Goal: Task Accomplishment & Management: Use online tool/utility

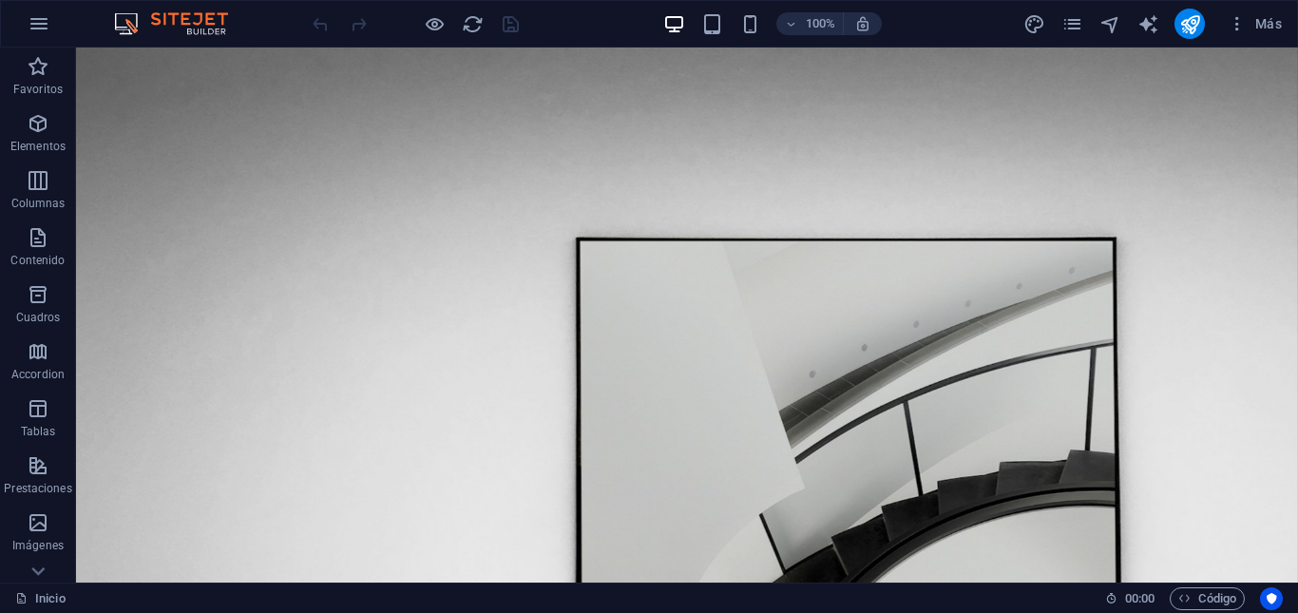
drag, startPoint x: 1290, startPoint y: 108, endPoint x: 1335, endPoint y: 91, distance: 47.8
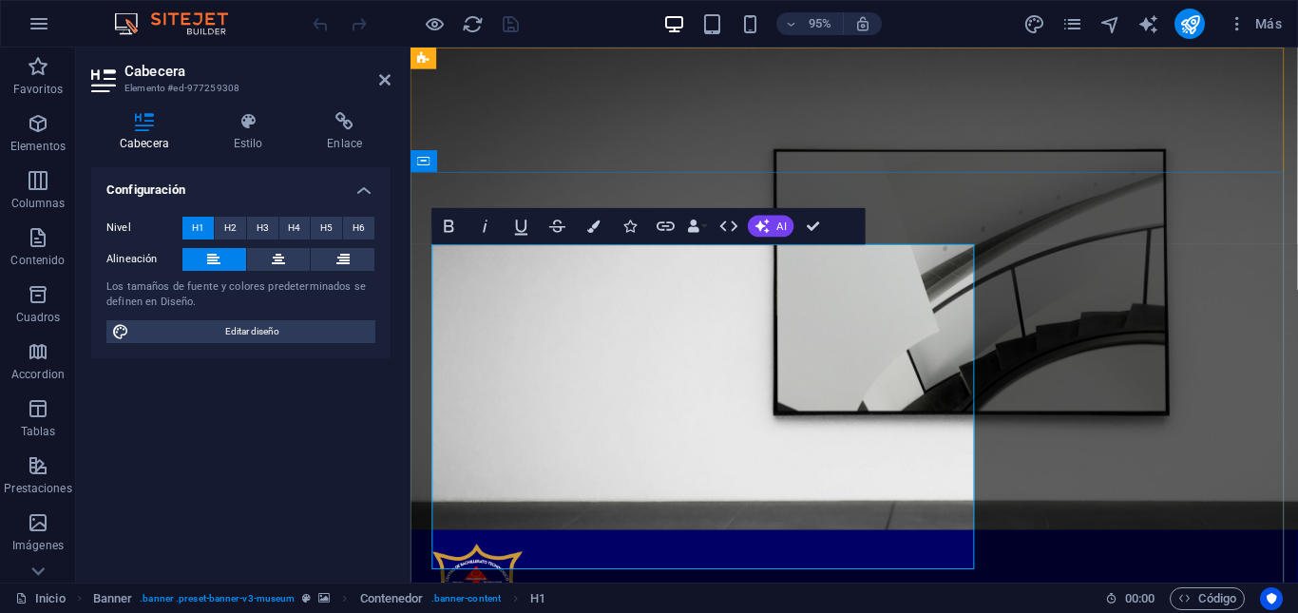
drag, startPoint x: 446, startPoint y: 302, endPoint x: 1030, endPoint y: 564, distance: 640.5
click at [590, 235] on button "Colors" at bounding box center [594, 226] width 34 height 36
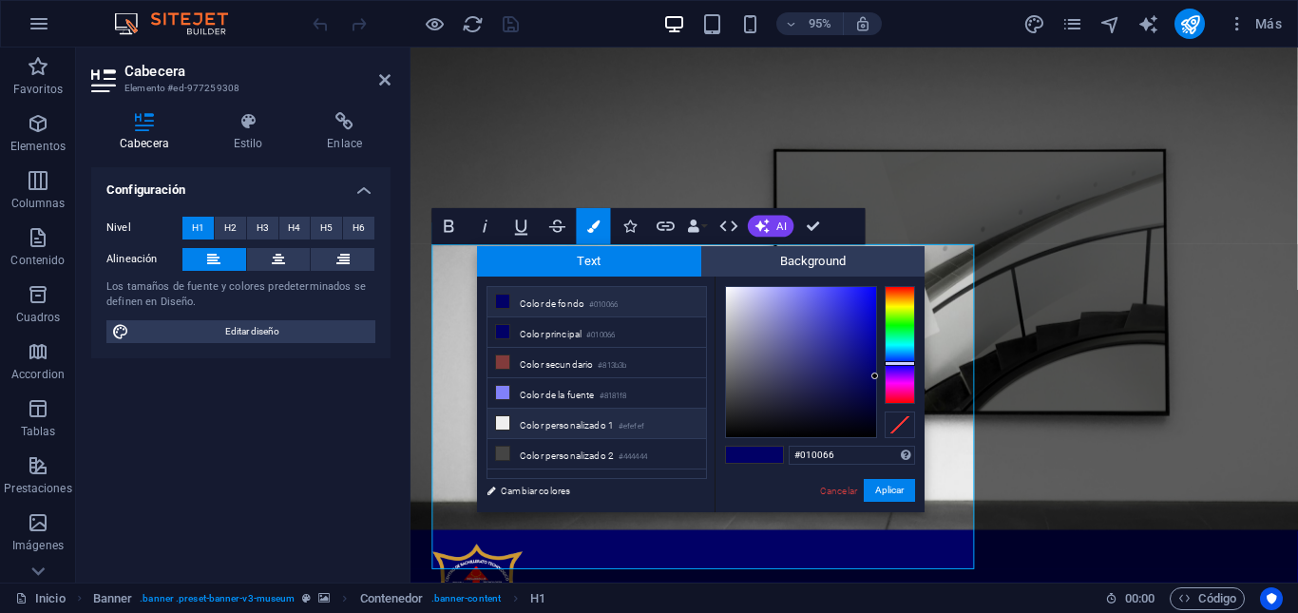
click at [545, 428] on li "Color personalizado 1 #efefef" at bounding box center [596, 424] width 219 height 30
type input "#efefef"
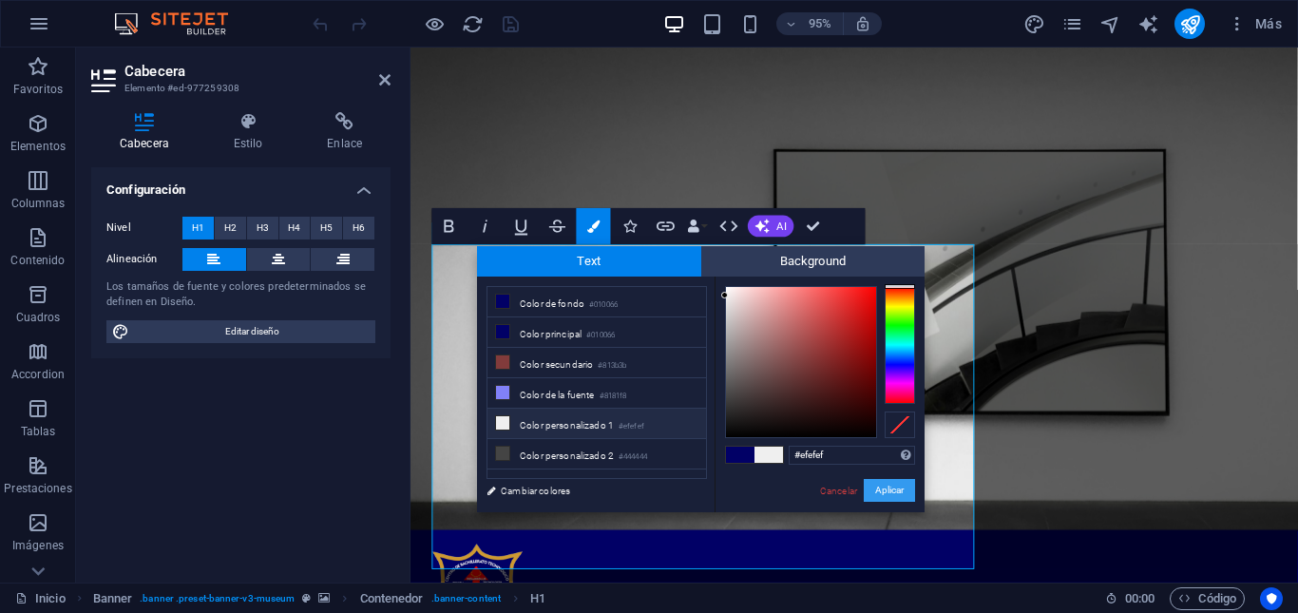
click at [897, 480] on button "Aplicar" at bounding box center [889, 490] width 51 height 23
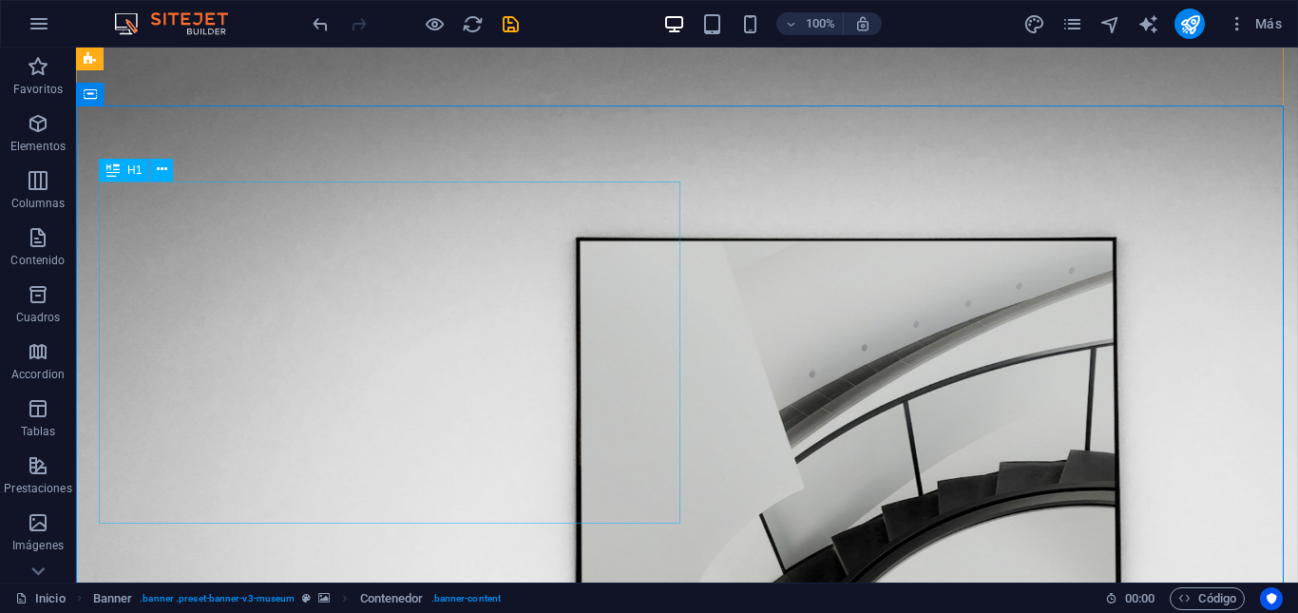
scroll to position [80, 0]
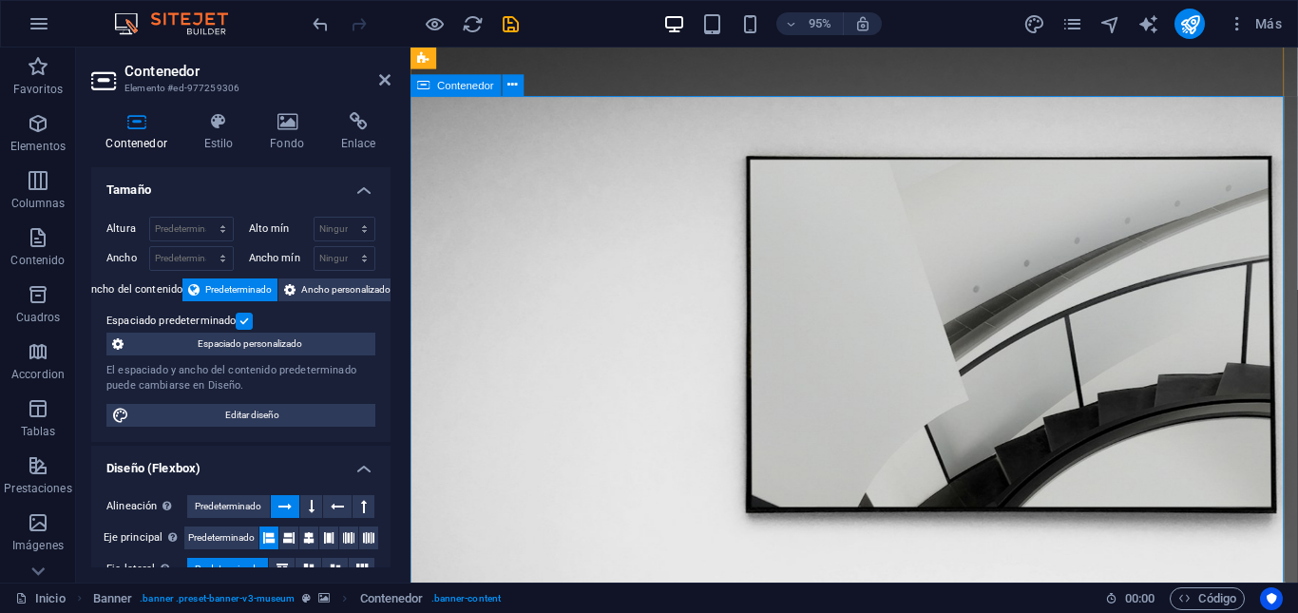
click at [385, 84] on icon at bounding box center [384, 79] width 11 height 15
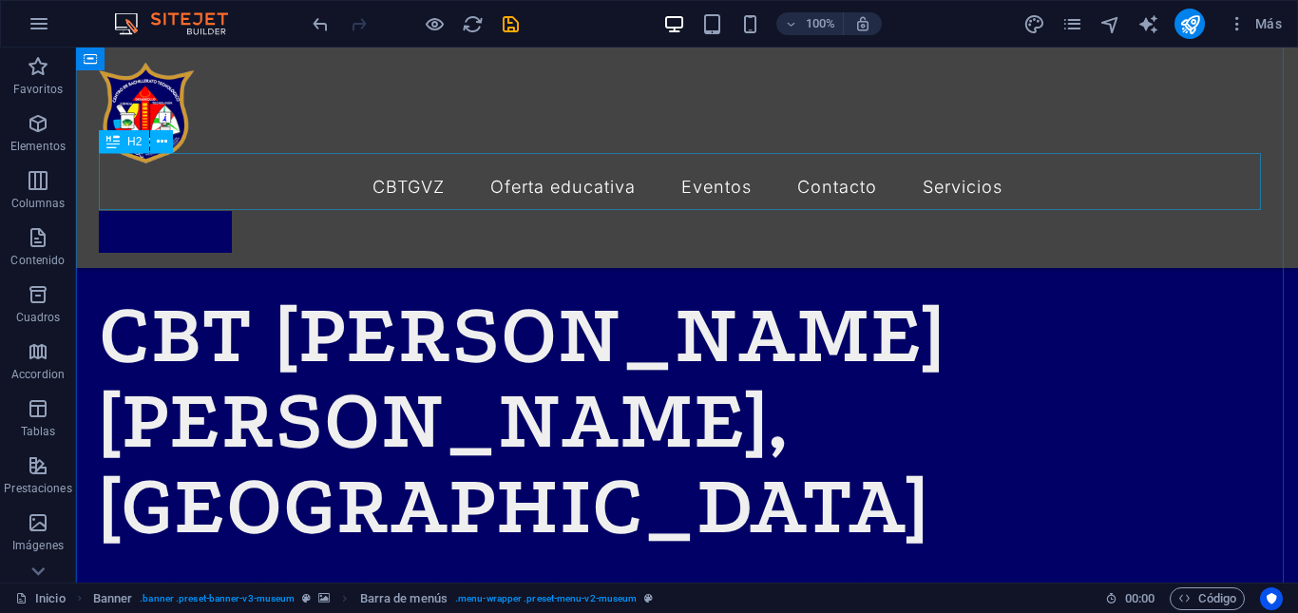
scroll to position [1003, 0]
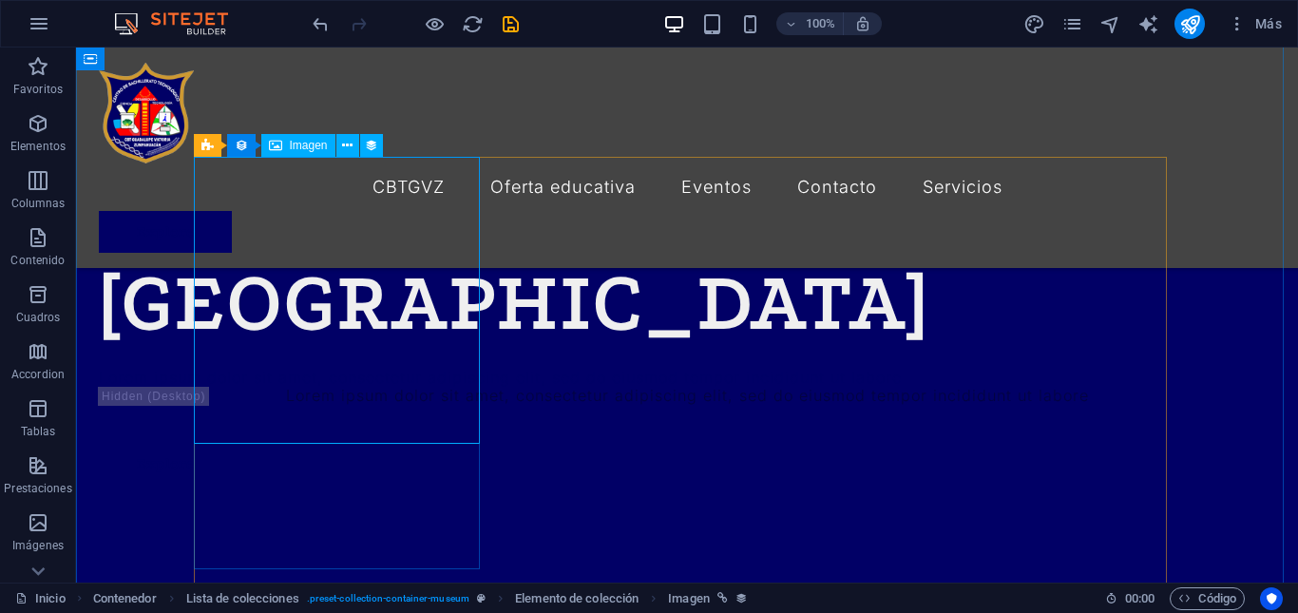
scroll to position [948, 0]
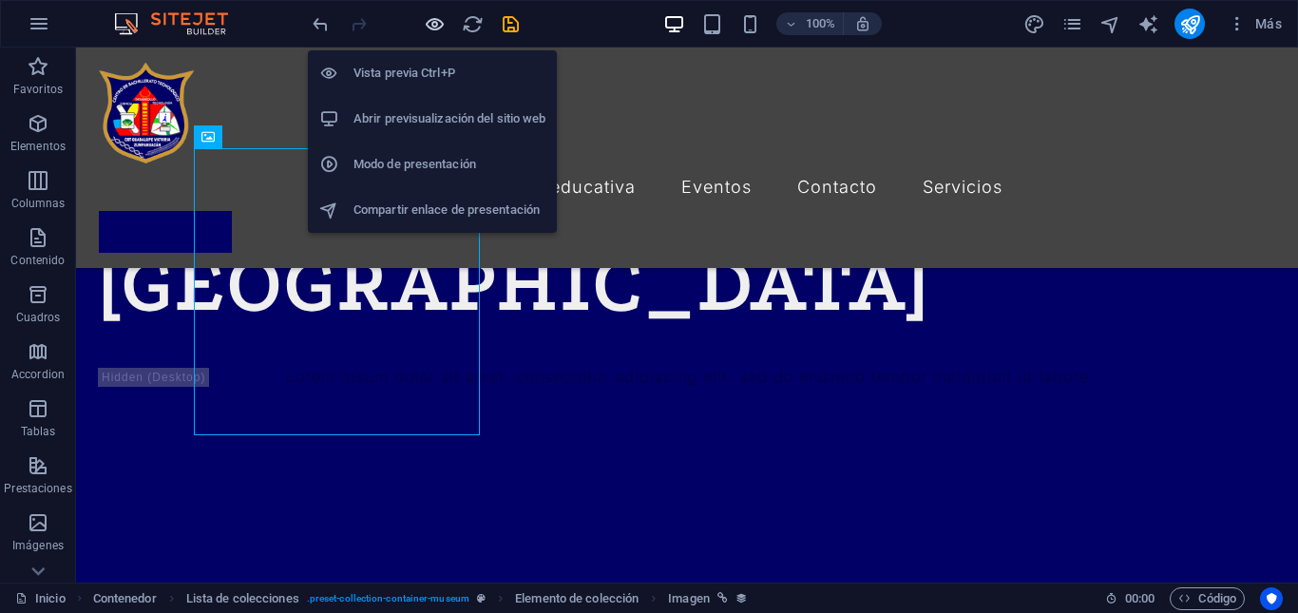
click at [433, 34] on icon "button" at bounding box center [435, 24] width 22 height 22
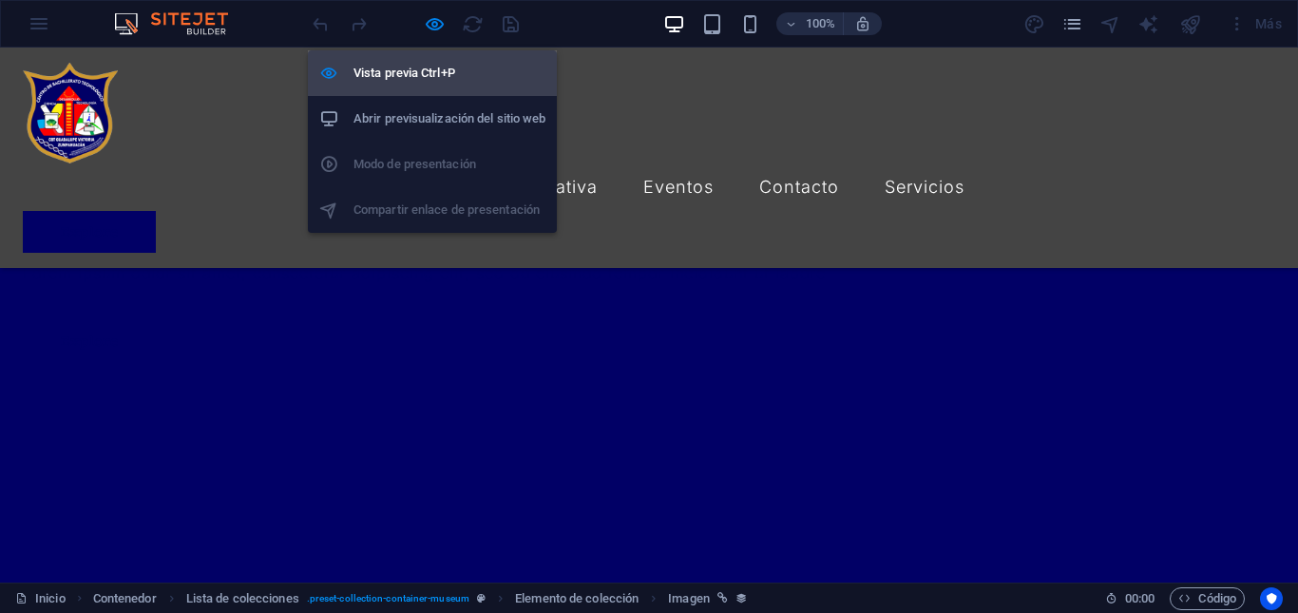
scroll to position [863, 0]
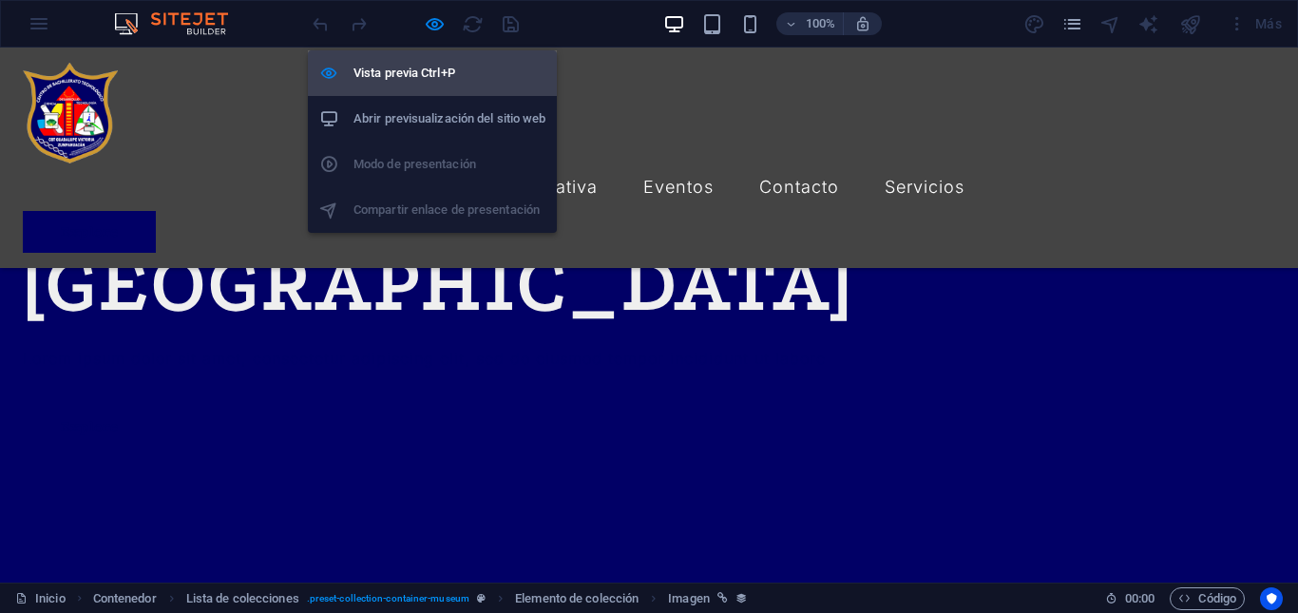
click at [430, 82] on h6 "Vista previa Ctrl+P" at bounding box center [449, 73] width 192 height 23
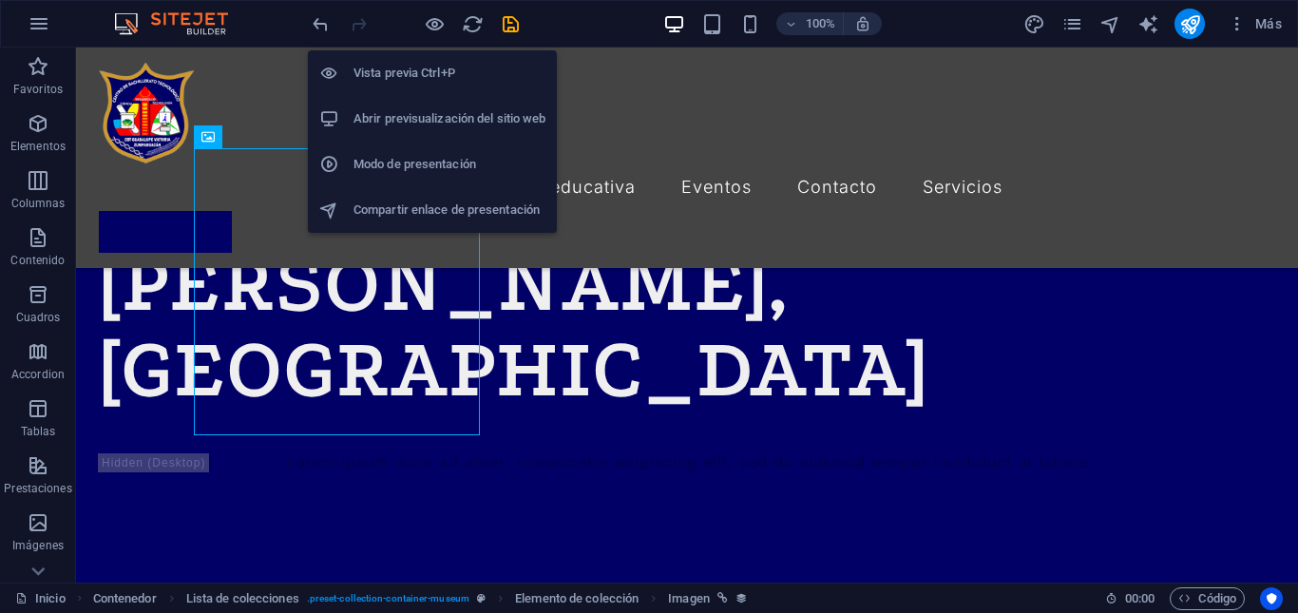
scroll to position [948, 0]
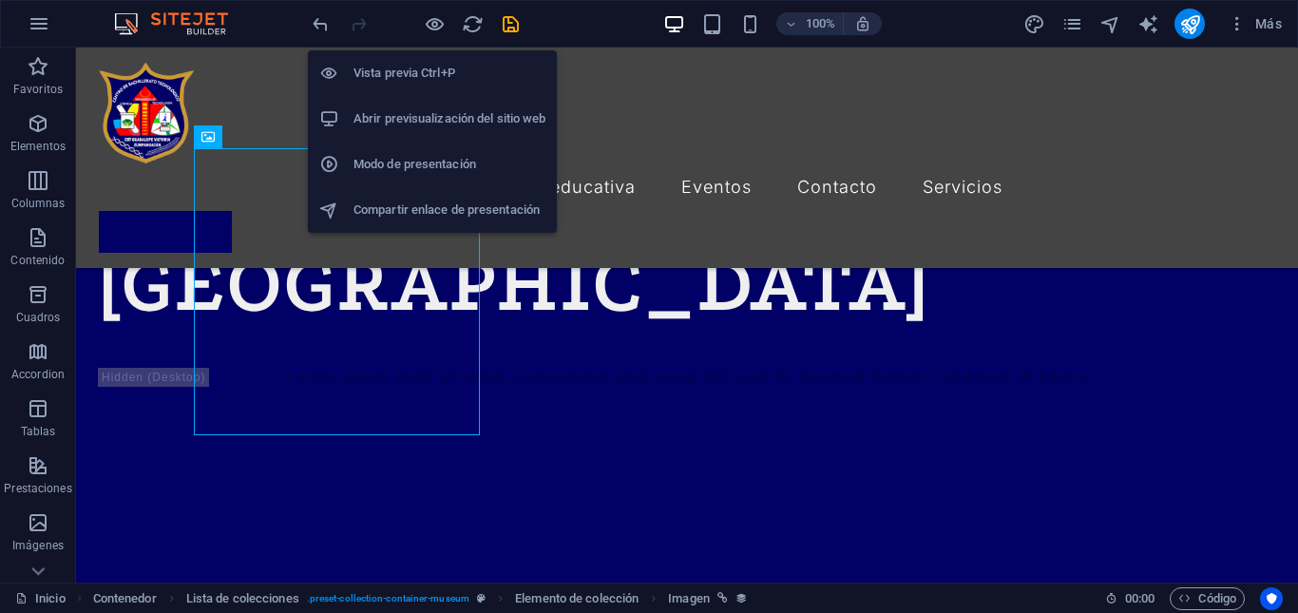
click at [445, 77] on h6 "Vista previa Ctrl+P" at bounding box center [449, 73] width 192 height 23
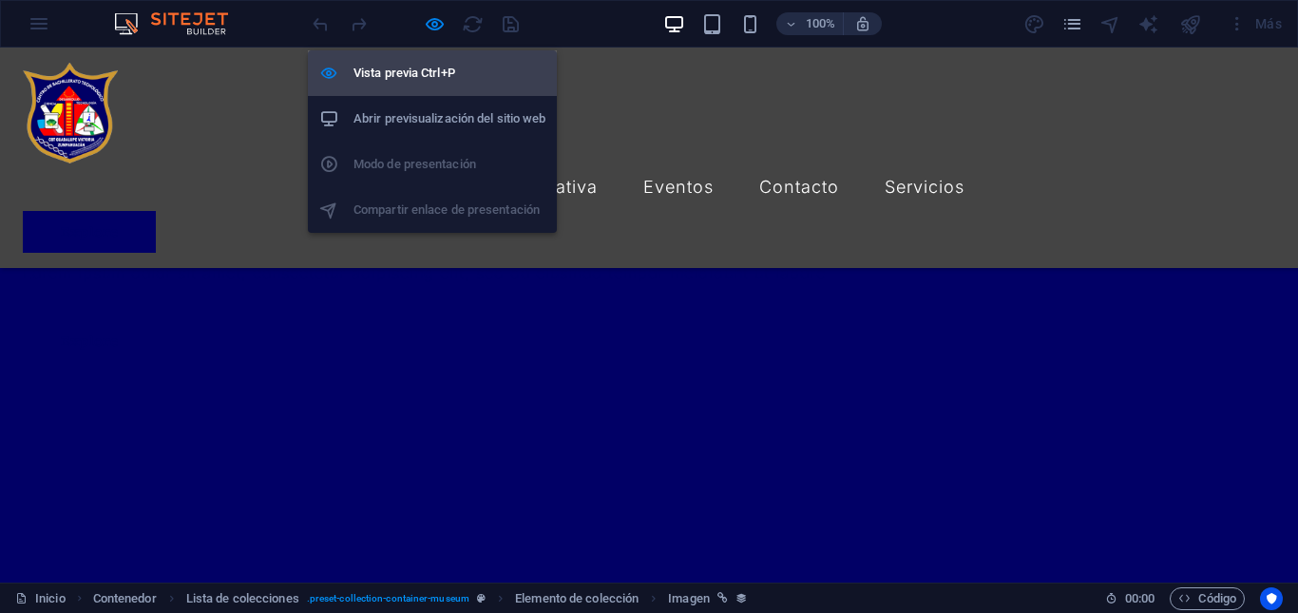
scroll to position [863, 0]
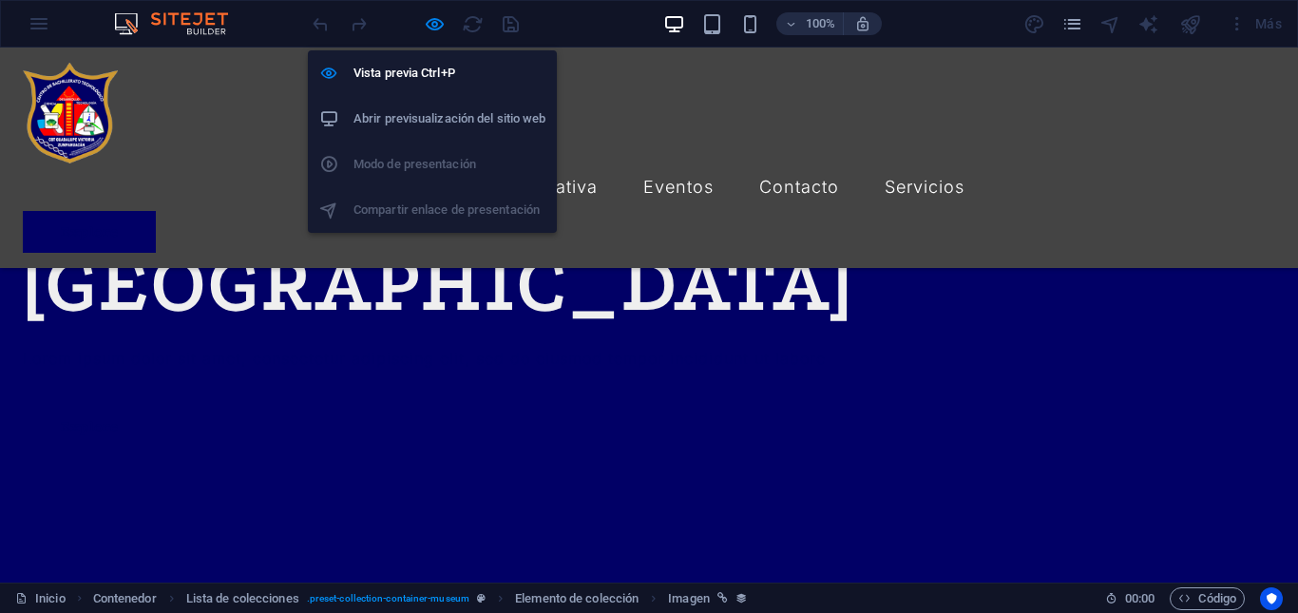
click at [448, 124] on h6 "Abrir previsualización del sitio web" at bounding box center [449, 118] width 192 height 23
